Goal: Task Accomplishment & Management: Manage account settings

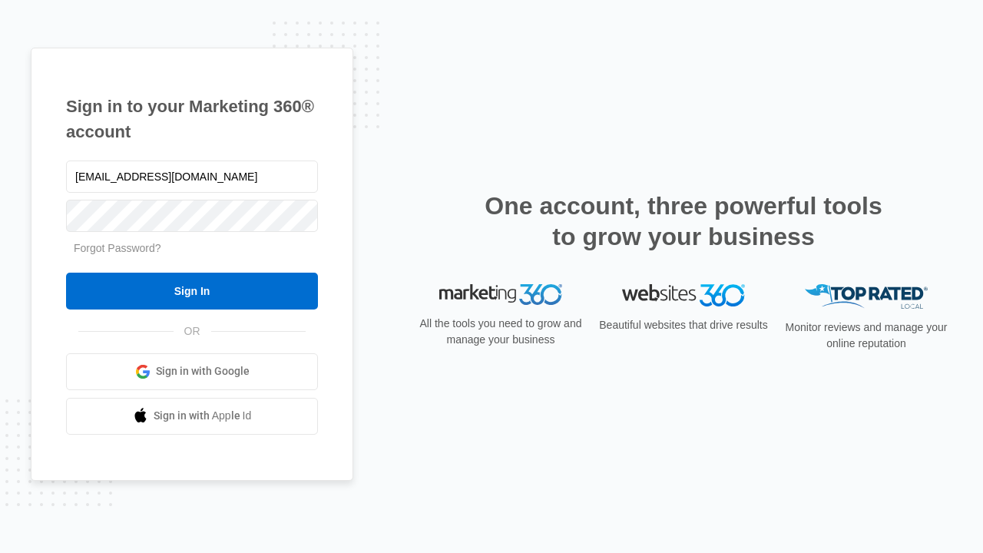
type input "[EMAIL_ADDRESS][DOMAIN_NAME]"
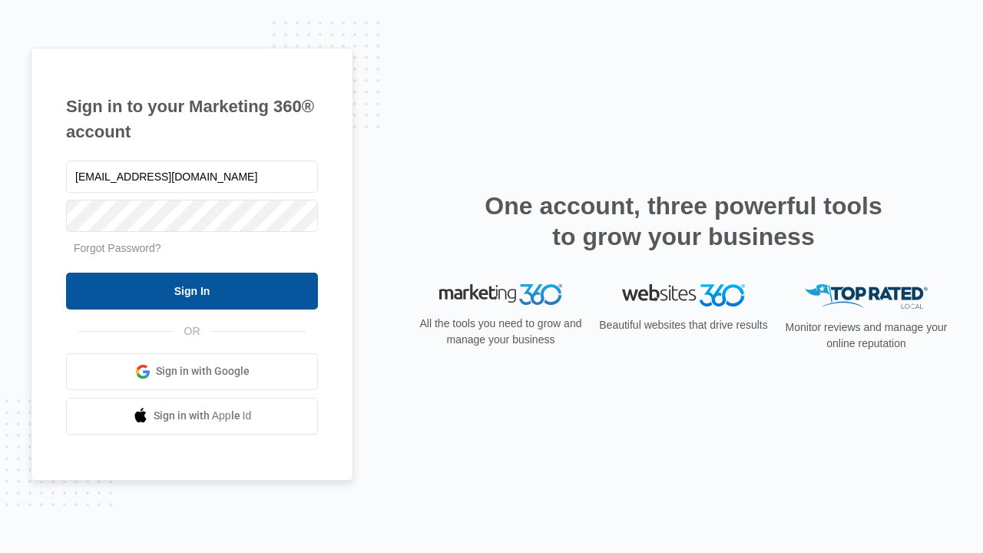
click at [192, 290] on input "Sign In" at bounding box center [192, 291] width 252 height 37
